Goal: Find specific page/section: Find specific page/section

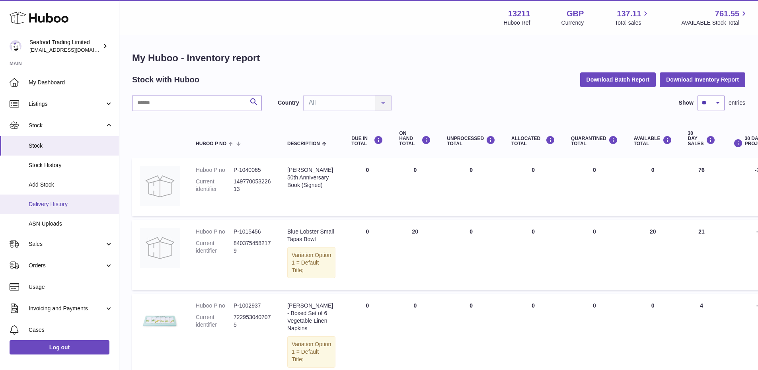
click at [71, 200] on span "Delivery History" at bounding box center [71, 204] width 84 height 8
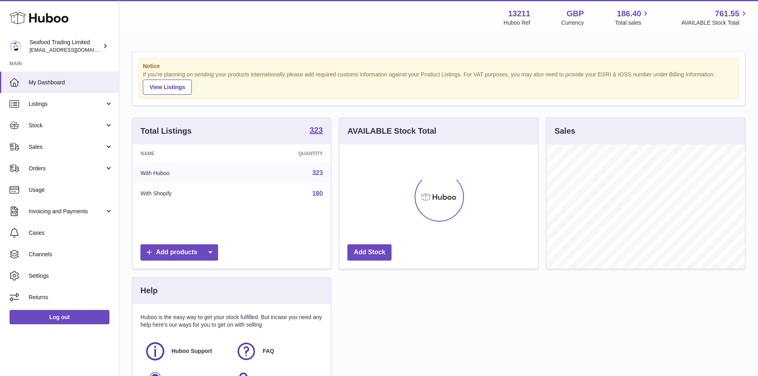
scroll to position [124, 198]
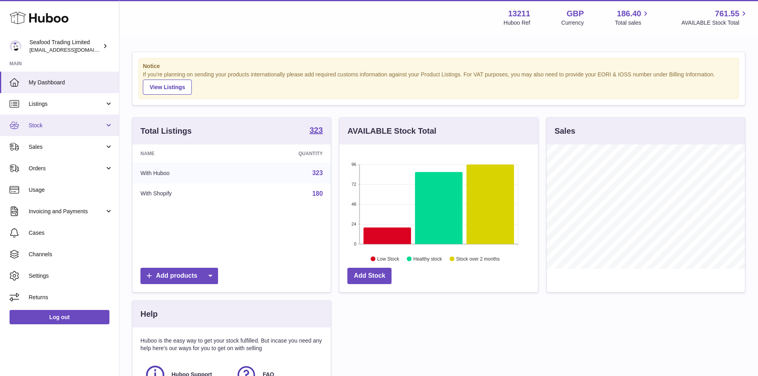
click at [49, 129] on span "Stock" at bounding box center [67, 126] width 76 height 8
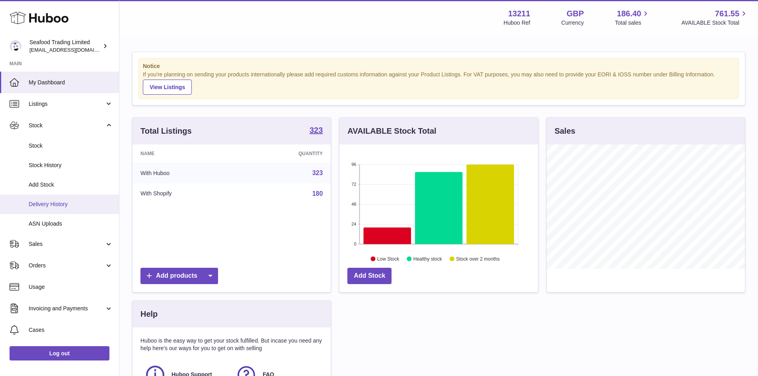
click at [61, 204] on span "Delivery History" at bounding box center [71, 204] width 84 height 8
